Goal: Information Seeking & Learning: Learn about a topic

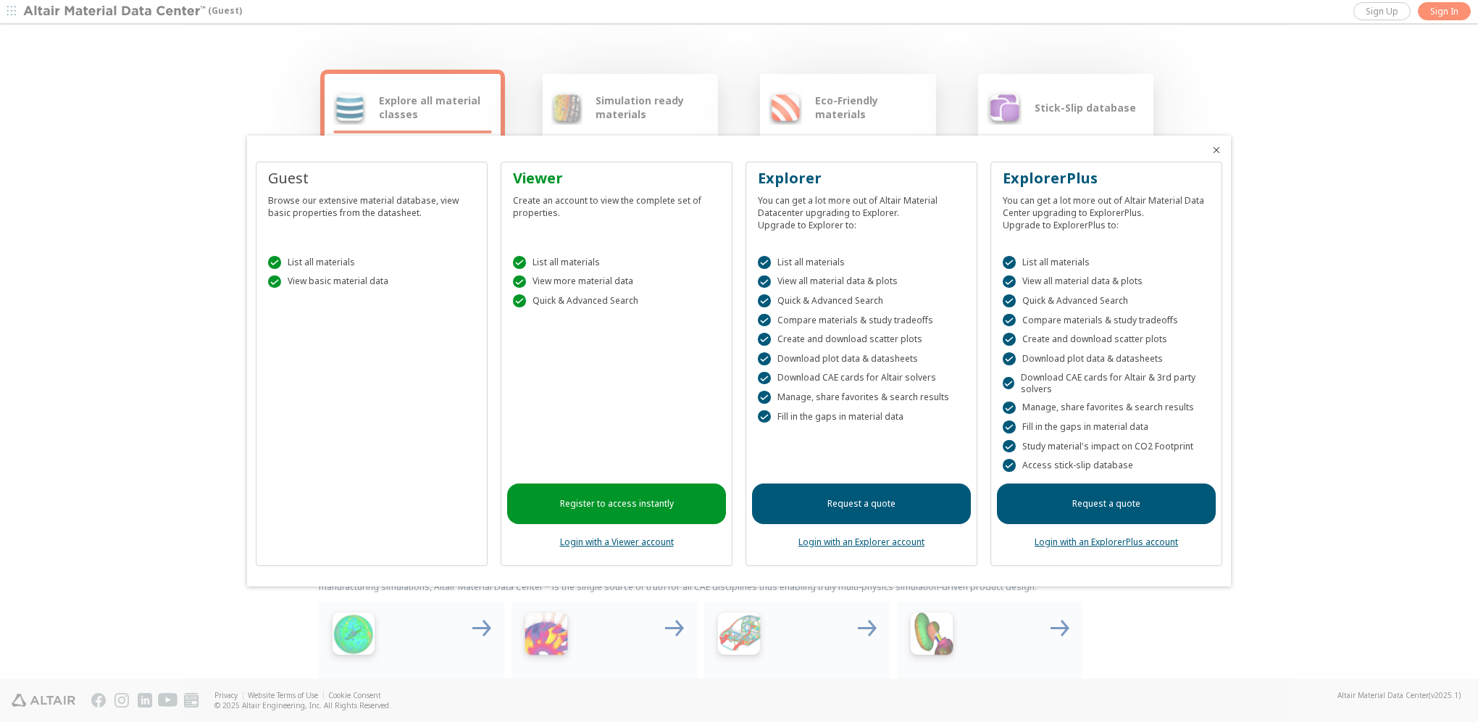
click at [1211, 149] on icon "Close" at bounding box center [1217, 150] width 12 height 12
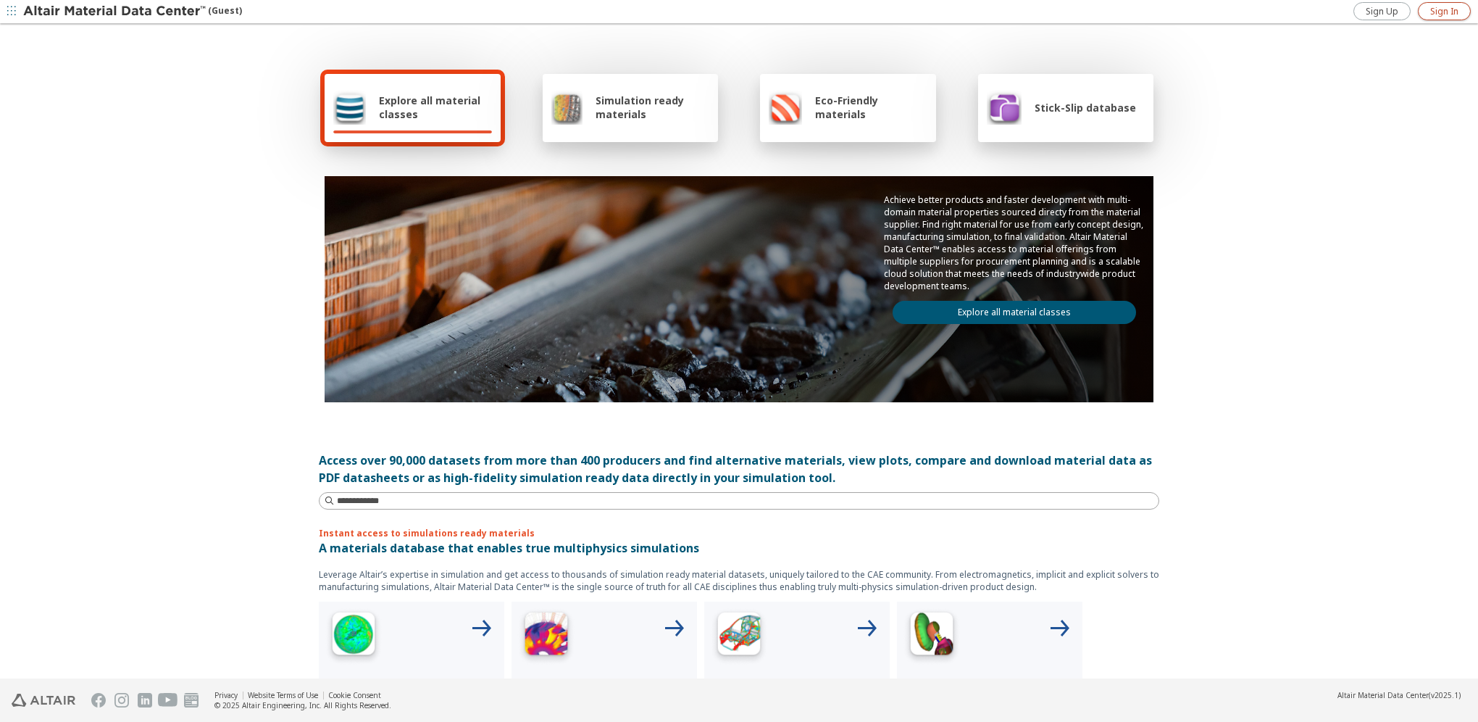
click at [1445, 12] on span "Sign In" at bounding box center [1445, 12] width 28 height 12
click at [405, 107] on span "Explore all material classes" at bounding box center [435, 107] width 113 height 28
click at [397, 122] on div "Explore all material classes" at bounding box center [412, 107] width 159 height 35
click at [1015, 304] on link "Explore all material classes" at bounding box center [1015, 312] width 244 height 23
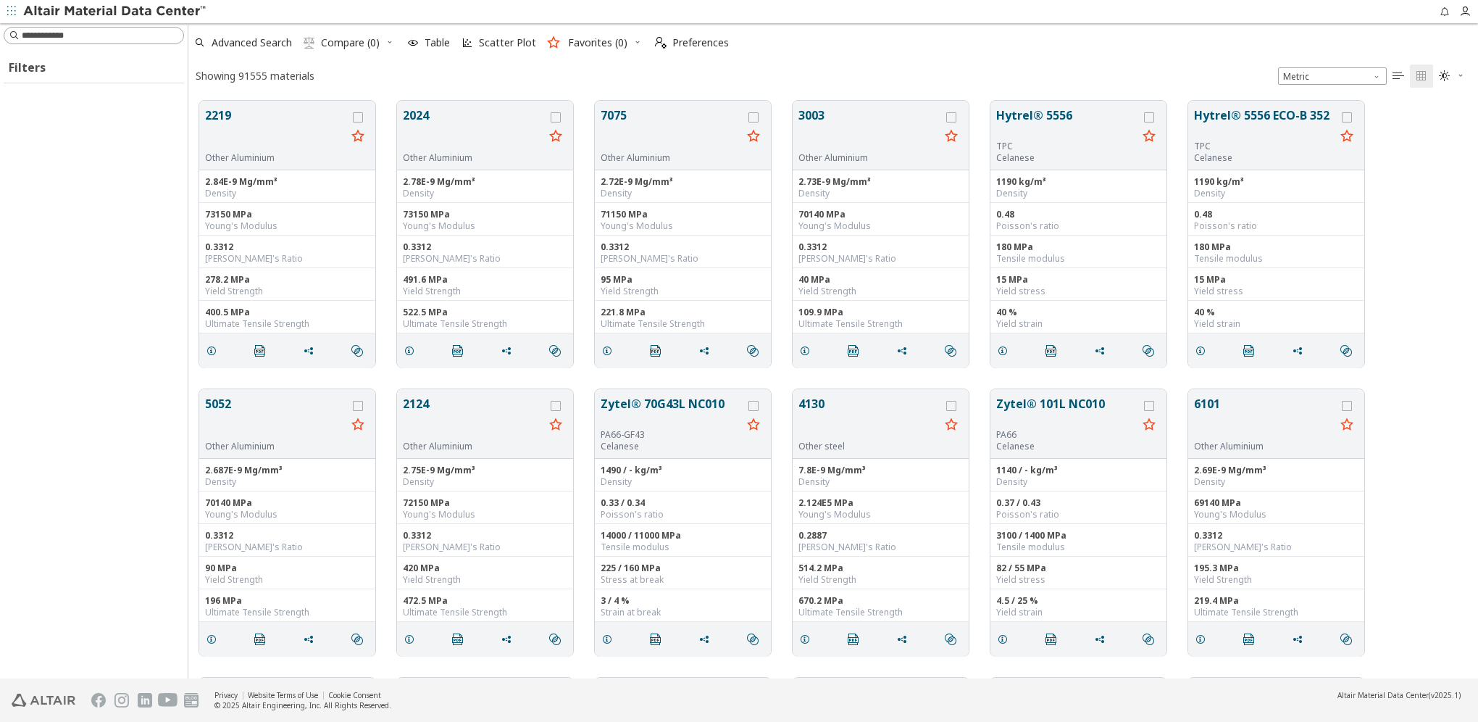
scroll to position [578, 1278]
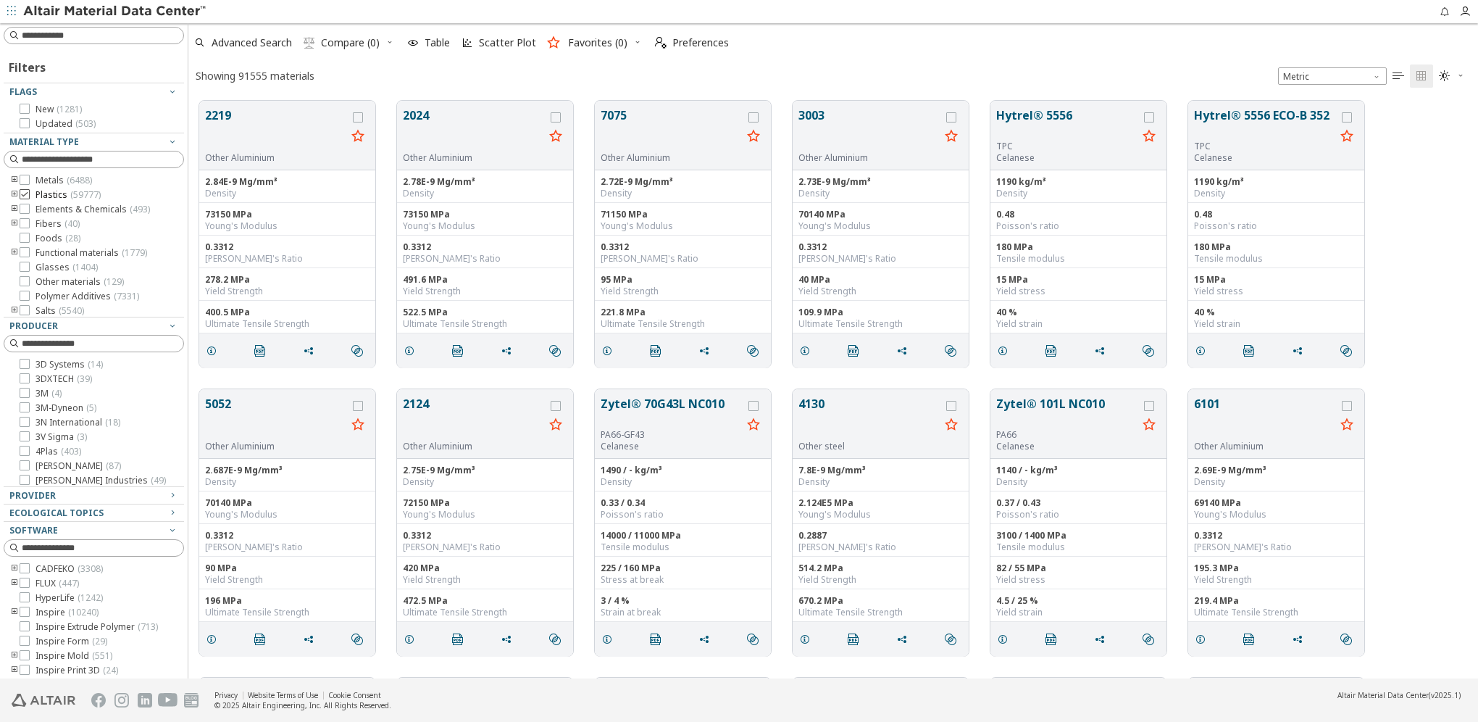
click at [28, 197] on icon at bounding box center [25, 194] width 10 height 10
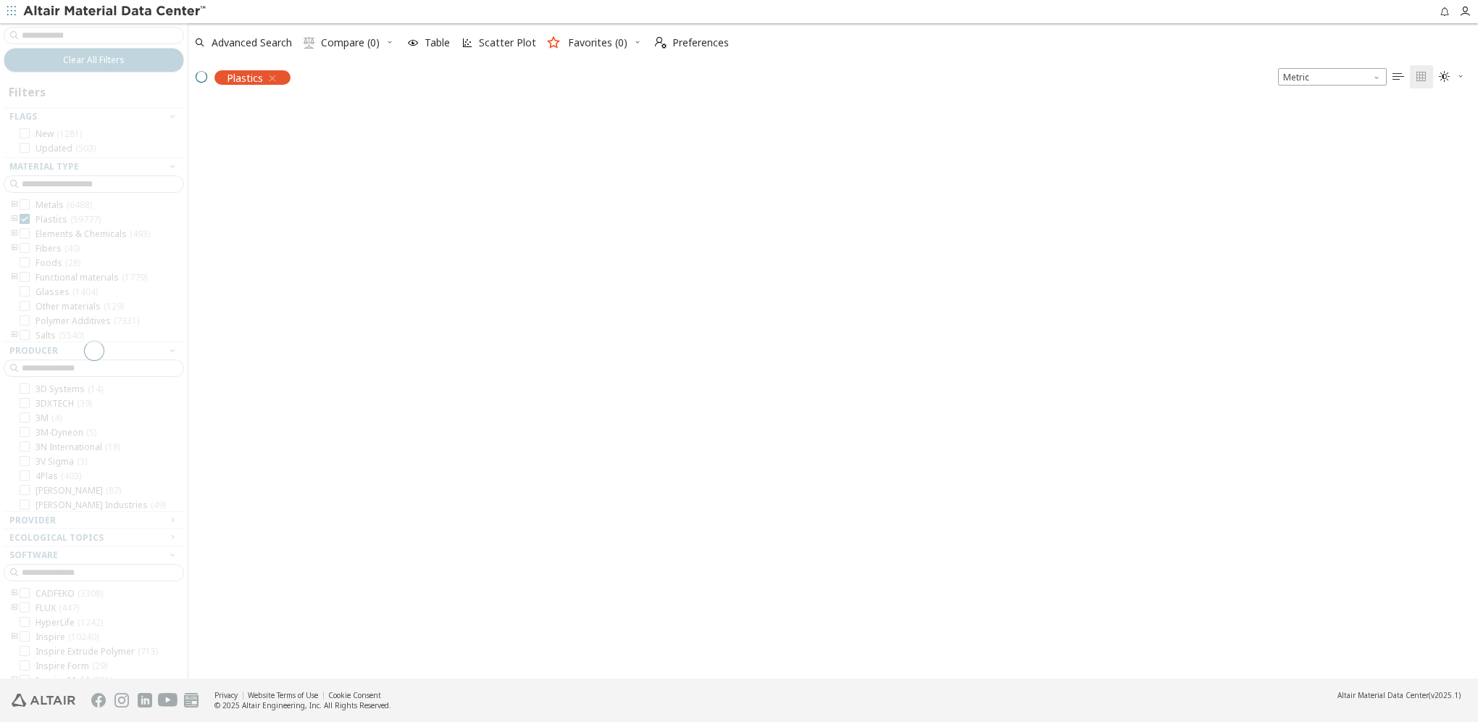
scroll to position [576, 1278]
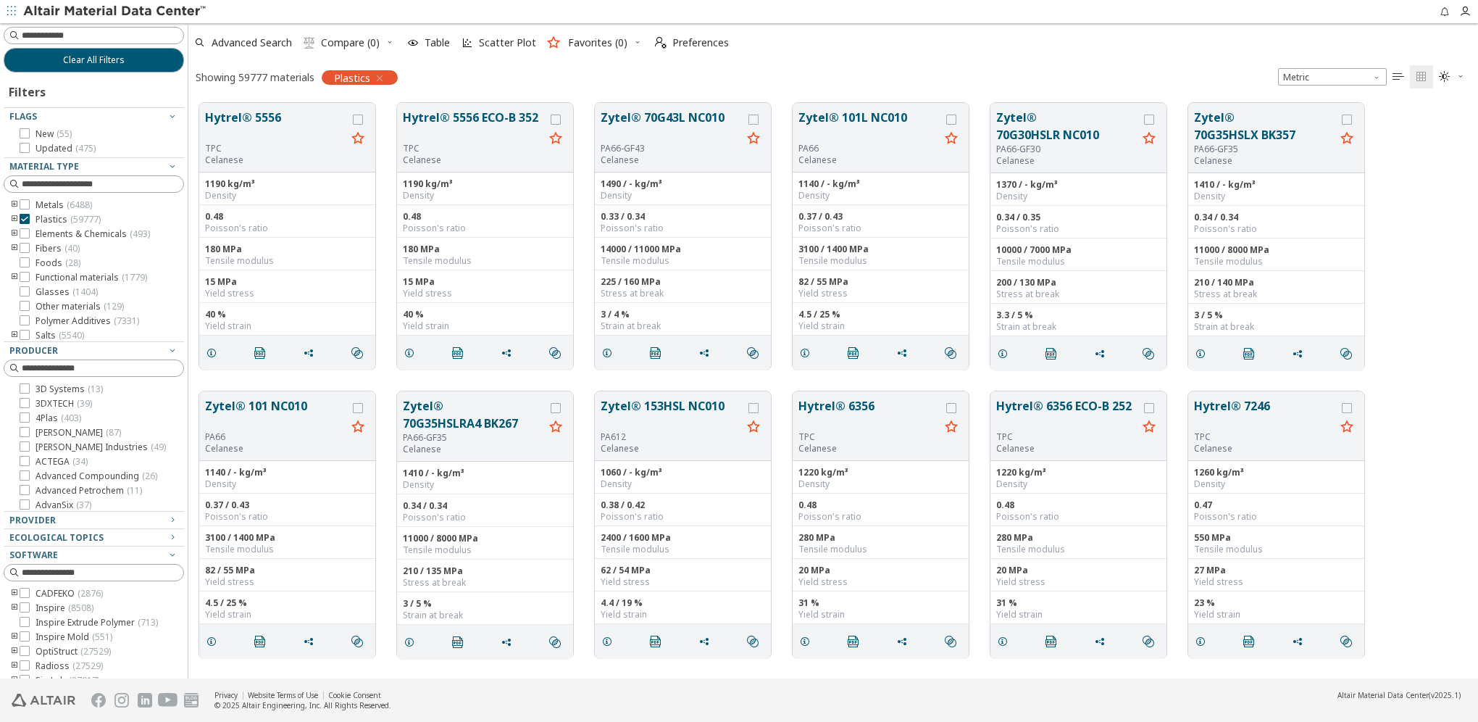
click at [12, 220] on icon "toogle group" at bounding box center [14, 220] width 10 height 12
click at [35, 234] on icon "toogle group" at bounding box center [36, 234] width 10 height 12
click at [114, 33] on input at bounding box center [103, 35] width 162 height 14
paste input "**********"
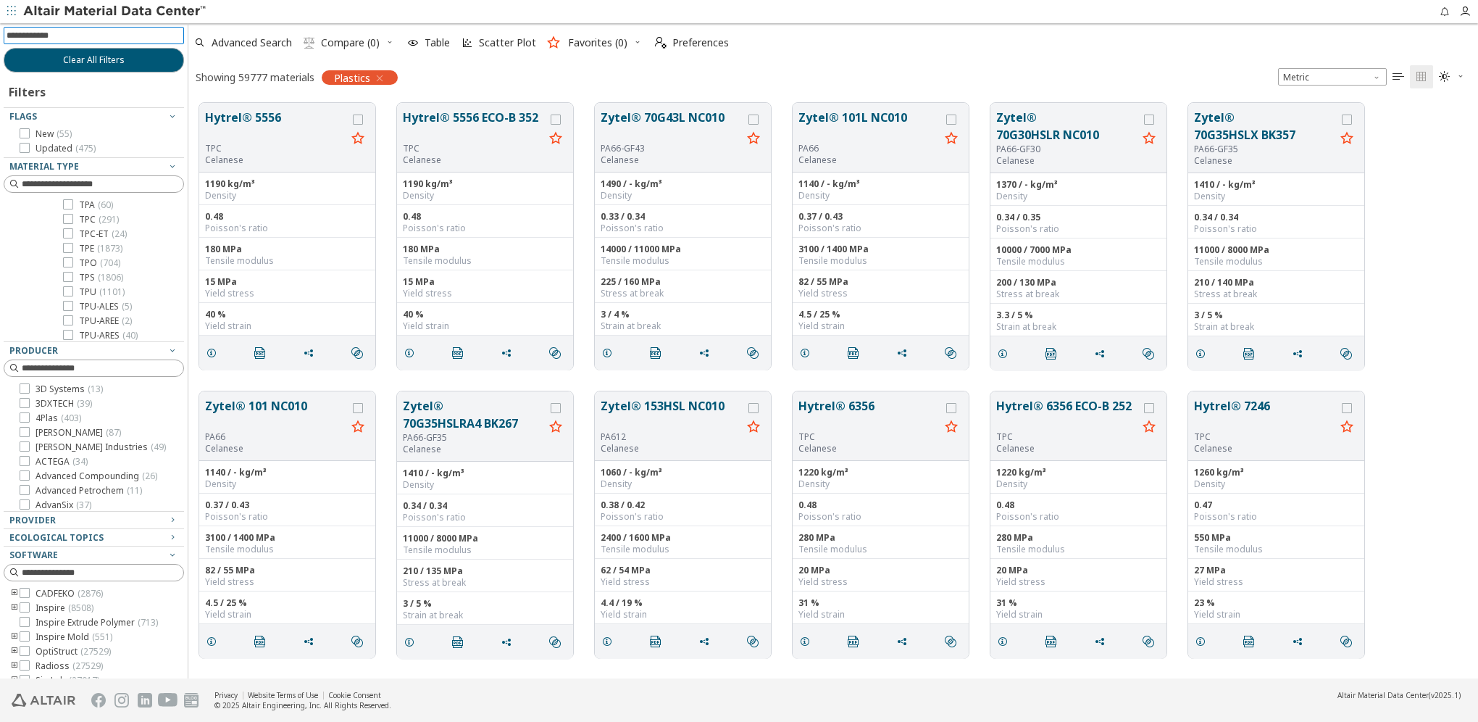
type input "**********"
click at [110, 39] on input at bounding box center [96, 36] width 178 height 16
paste input "**********"
type input "**********"
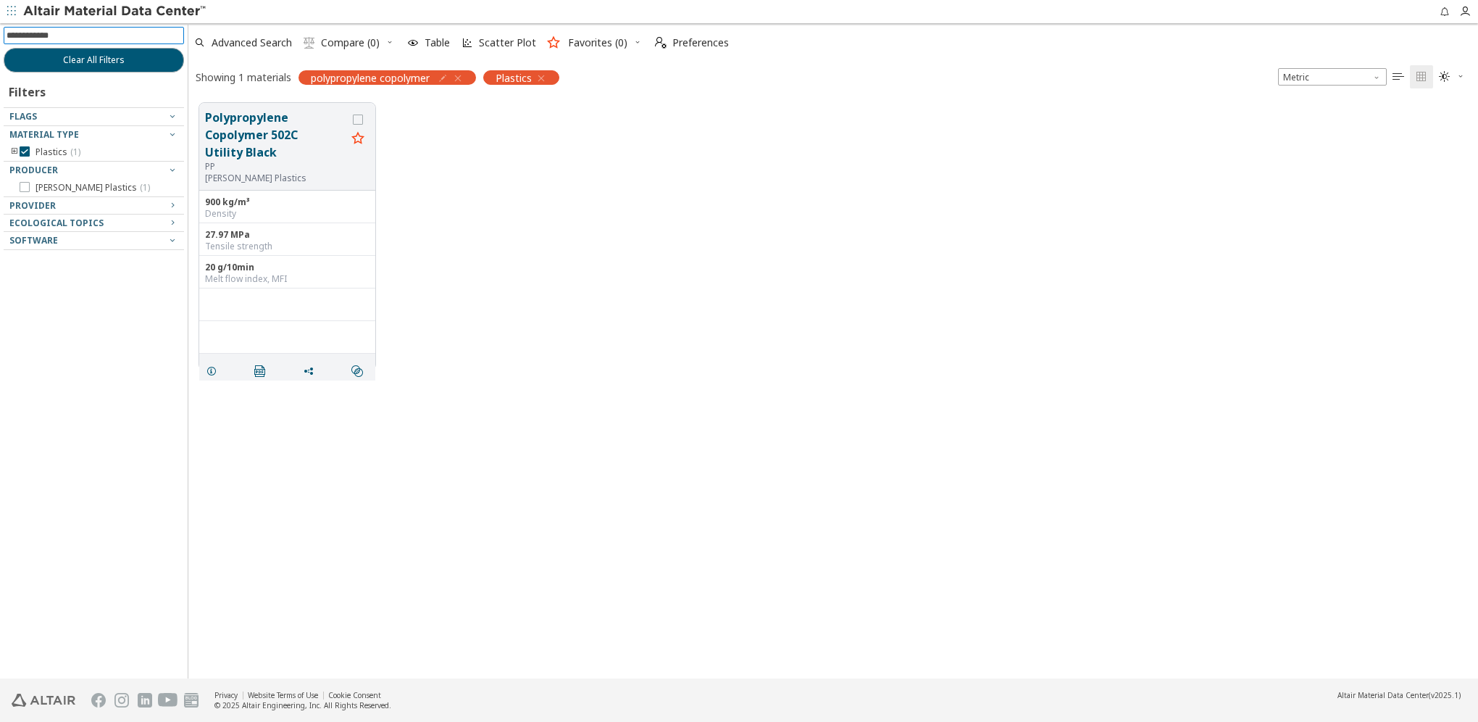
click at [543, 75] on icon "button" at bounding box center [542, 78] width 12 height 12
click at [273, 132] on button "Polypropylene Copolymer 502C Utility Black" at bounding box center [275, 135] width 141 height 52
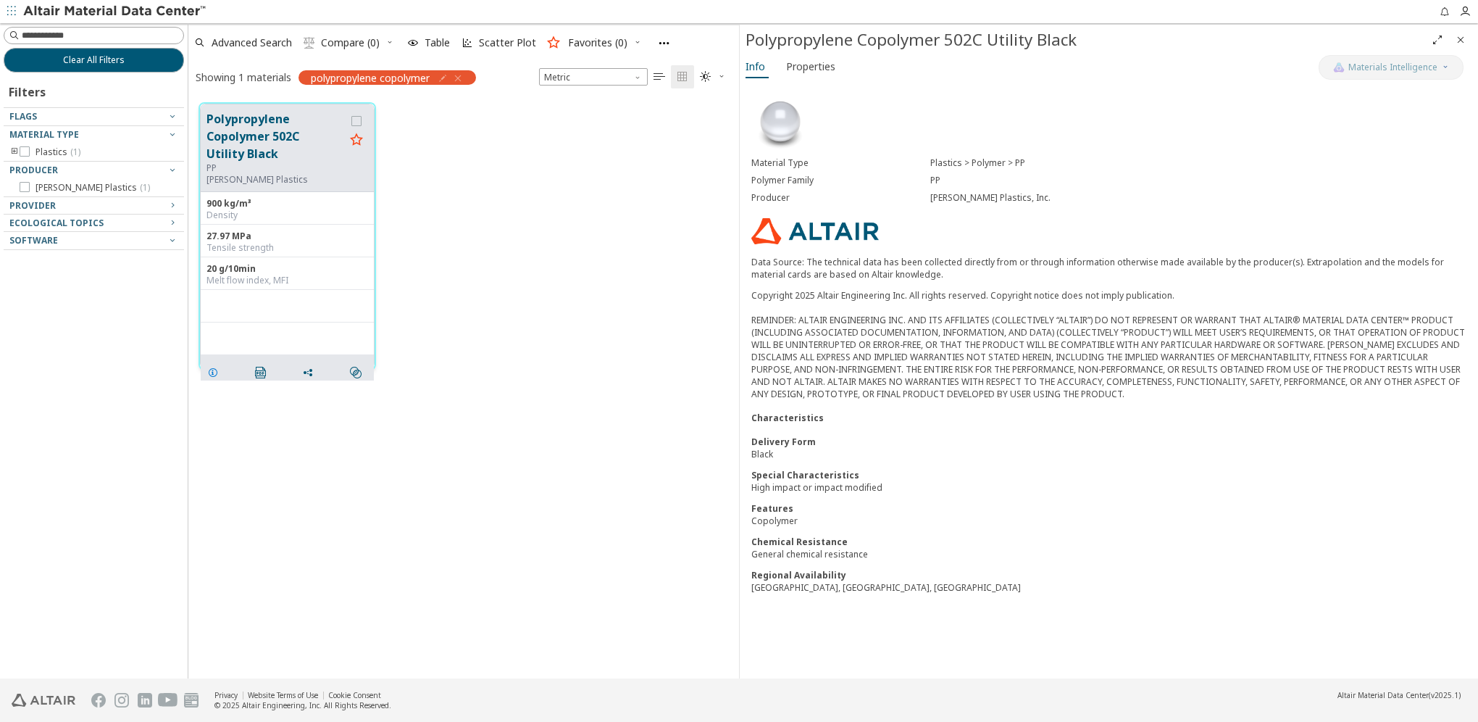
click at [212, 371] on icon "grid" at bounding box center [213, 373] width 12 height 12
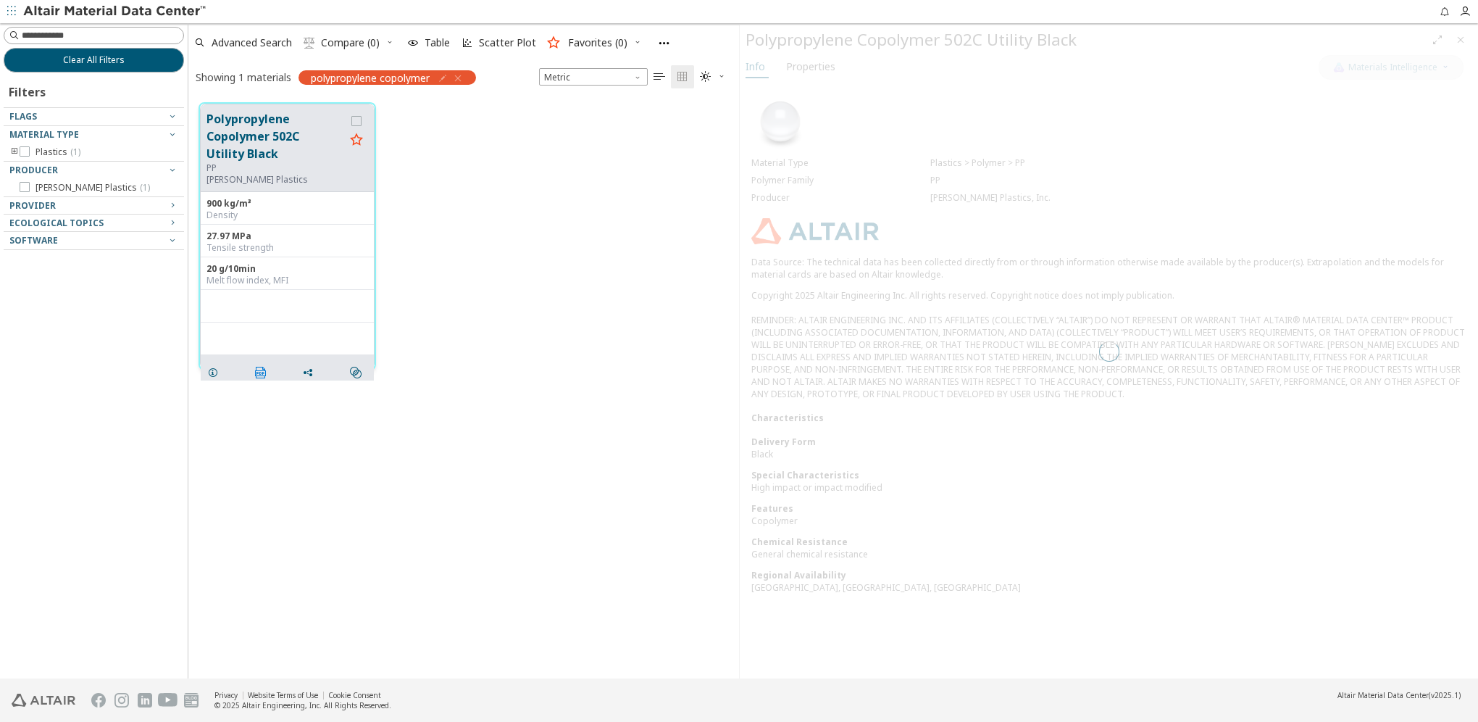
click at [262, 373] on icon "" at bounding box center [261, 373] width 12 height 12
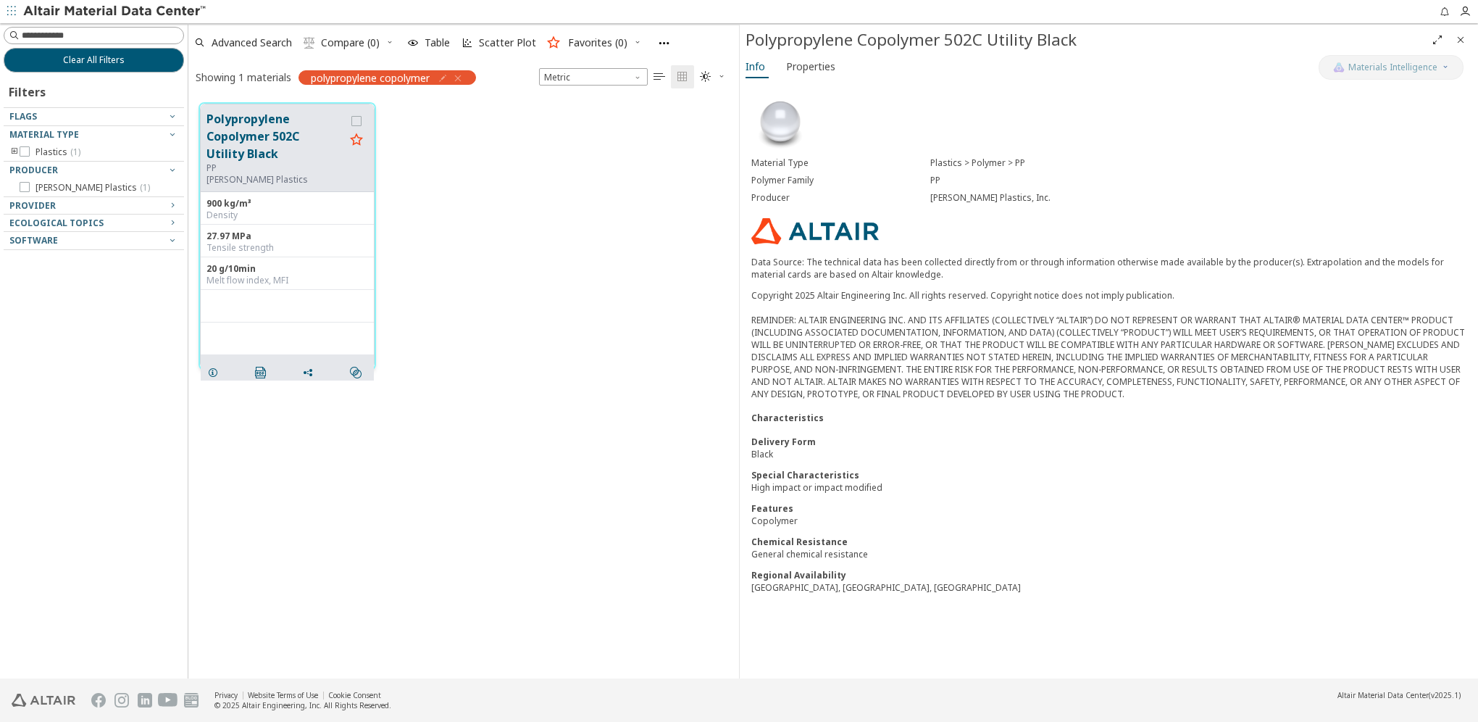
click at [461, 75] on icon "button" at bounding box center [458, 78] width 12 height 12
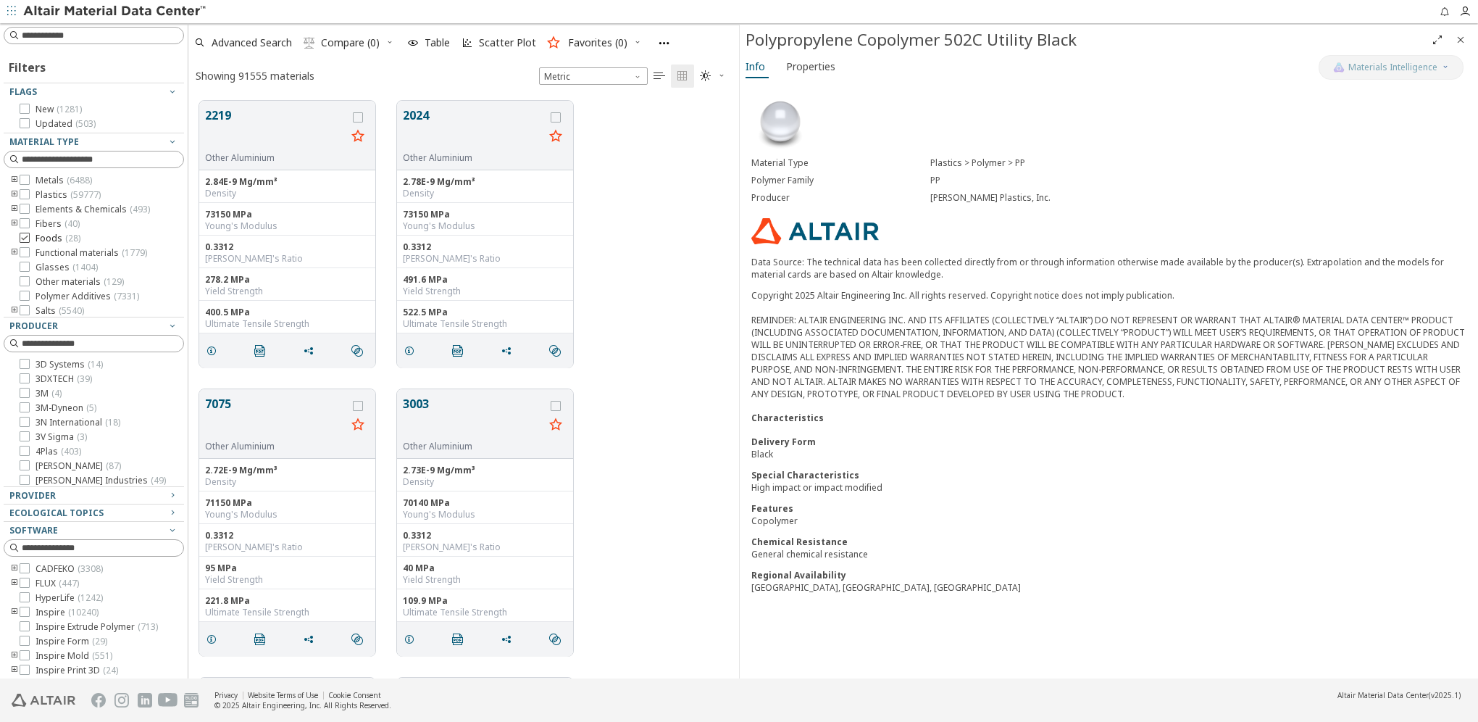
scroll to position [12, 12]
click at [17, 196] on icon "toogle group" at bounding box center [14, 195] width 10 height 12
click at [33, 209] on icon "toogle group" at bounding box center [36, 210] width 10 height 12
